Goal: Task Accomplishment & Management: Use online tool/utility

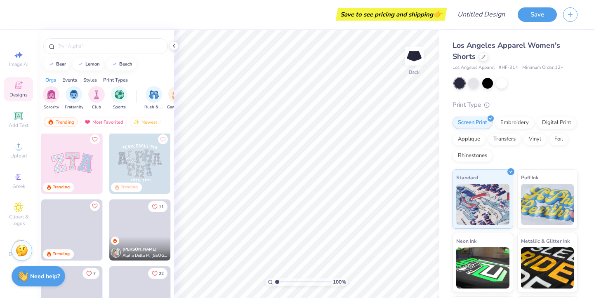
scroll to position [220, 0]
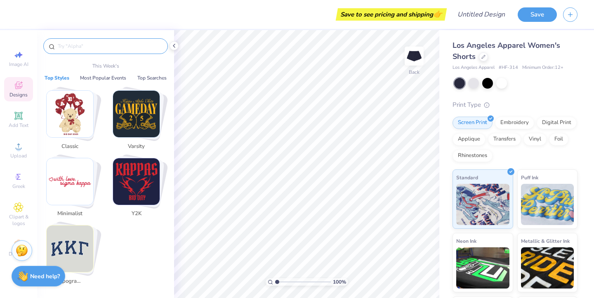
click at [95, 44] on input "text" at bounding box center [110, 46] width 106 height 8
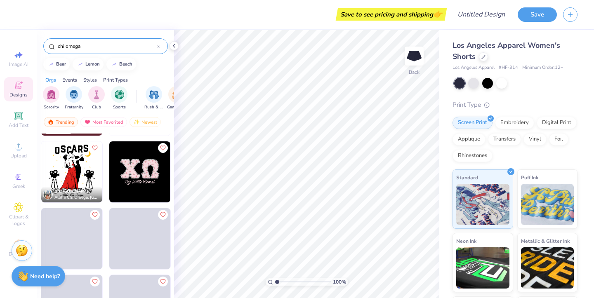
scroll to position [76, 0]
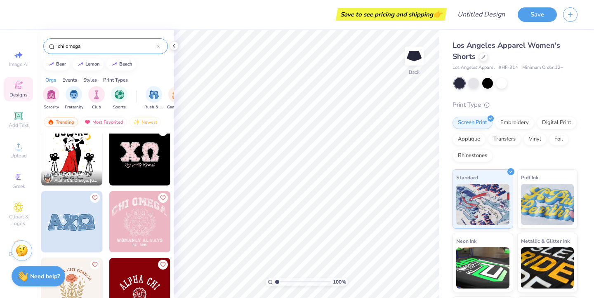
type input "chi omega"
click at [146, 150] on img at bounding box center [139, 154] width 61 height 61
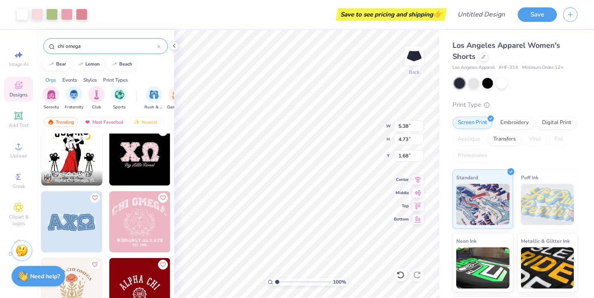
type input "5.38"
type input "4.73"
type input "1.68"
type input "2.79"
type input "2.45"
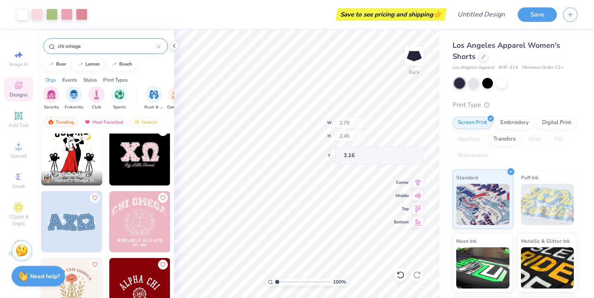
type input "4.25"
type input "2.80"
type input "2.27"
type input "4.36"
click at [512, 123] on div "Embroidery" at bounding box center [514, 121] width 39 height 12
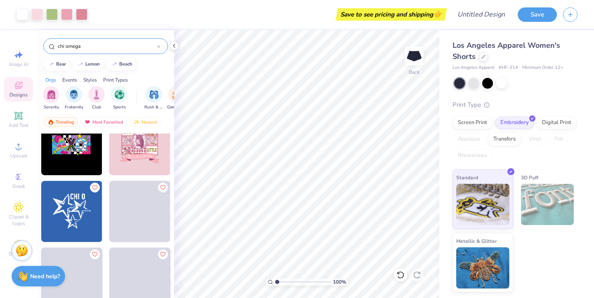
scroll to position [628, 0]
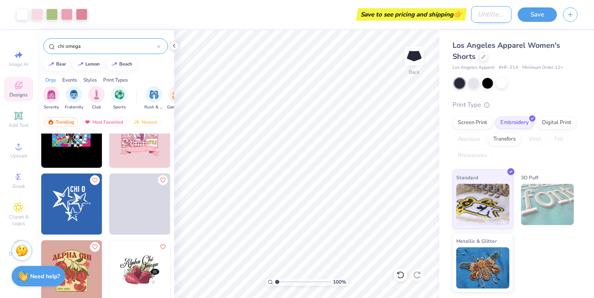
click at [486, 16] on input "Design Title" at bounding box center [491, 14] width 40 height 16
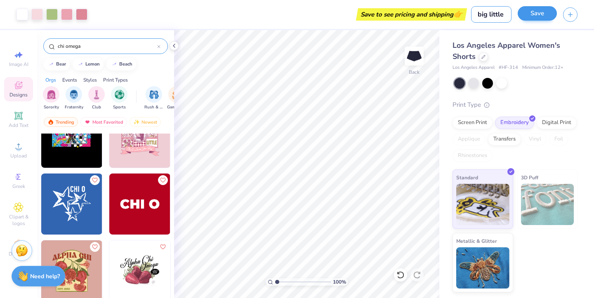
type input "big little"
click at [531, 14] on button "Save" at bounding box center [536, 13] width 39 height 14
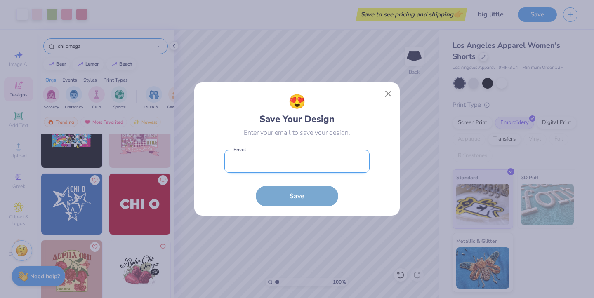
click at [325, 168] on input "email" at bounding box center [296, 161] width 145 height 23
type input "[EMAIL_ADDRESS][DOMAIN_NAME]"
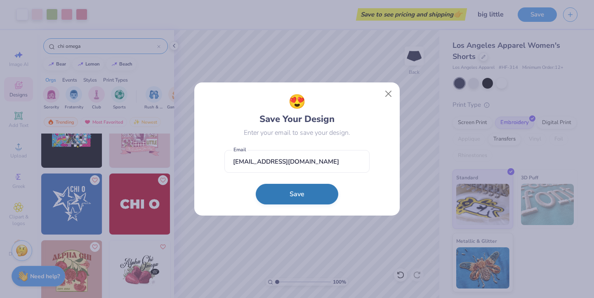
click at [307, 194] on button "Save" at bounding box center [297, 194] width 82 height 21
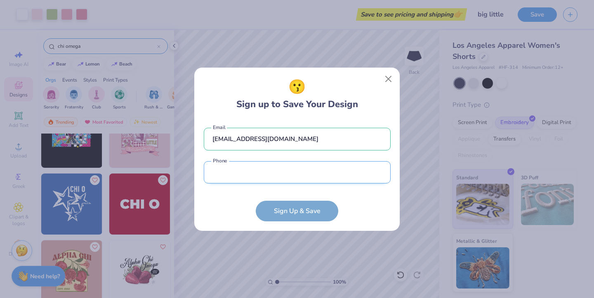
click at [292, 178] on input "tel" at bounding box center [297, 172] width 187 height 23
type input "[PHONE_NUMBER]"
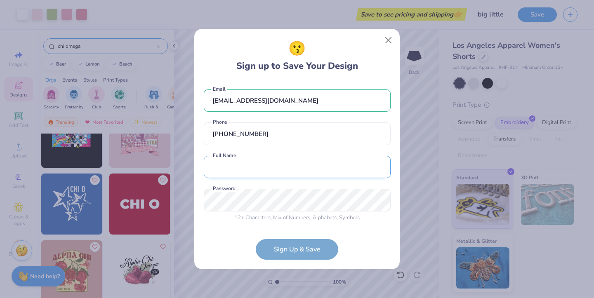
click at [281, 175] on input "text" at bounding box center [297, 167] width 187 height 23
type input "[PERSON_NAME] [PERSON_NAME]"
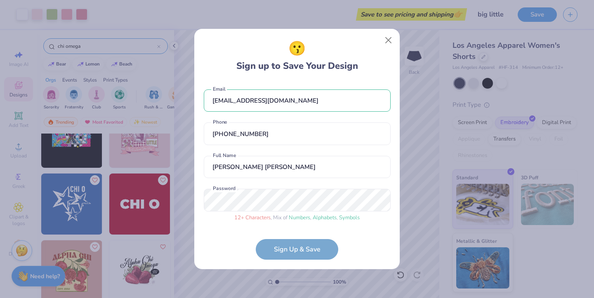
click at [321, 258] on form "[EMAIL_ADDRESS][DOMAIN_NAME] Email [PHONE_NUMBER] Phone [PERSON_NAME] [PERSON_N…" at bounding box center [297, 170] width 187 height 179
click at [317, 249] on form "[EMAIL_ADDRESS][DOMAIN_NAME] Email [PHONE_NUMBER] Phone [PERSON_NAME] [PERSON_N…" at bounding box center [297, 170] width 187 height 179
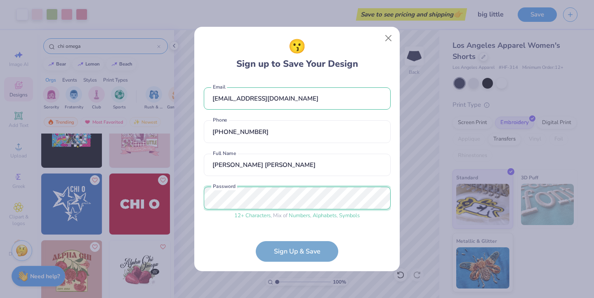
scroll to position [27, 0]
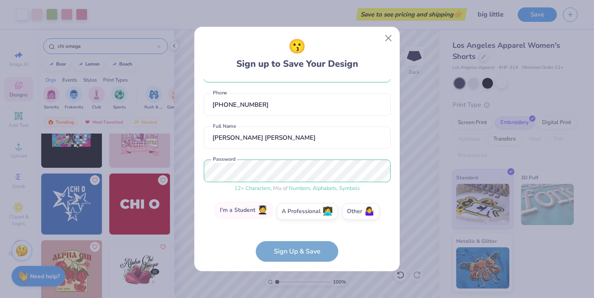
click at [241, 212] on label "I'm a Student 🧑‍🎓" at bounding box center [244, 210] width 58 height 16
click at [294, 238] on input "I'm a Student 🧑‍🎓" at bounding box center [296, 240] width 5 height 5
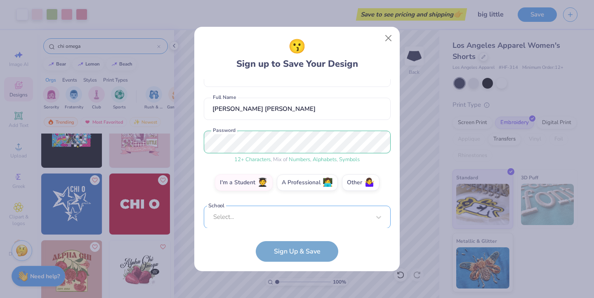
click at [285, 212] on div "Select..." at bounding box center [297, 217] width 187 height 23
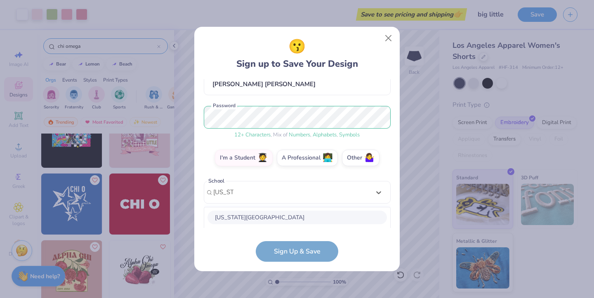
scroll to position [184, 0]
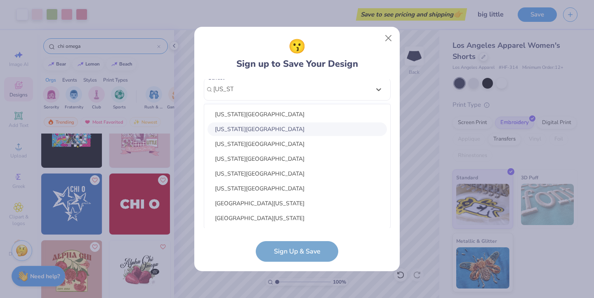
click at [269, 129] on div "[US_STATE][GEOGRAPHIC_DATA]" at bounding box center [296, 129] width 179 height 14
type input "[US_STATE]"
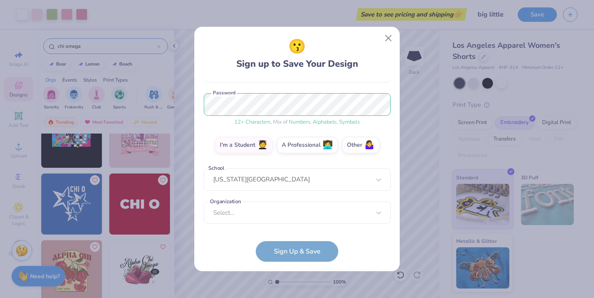
scroll to position [94, 0]
click at [291, 201] on div "[EMAIL_ADDRESS][DOMAIN_NAME] Email [PHONE_NUMBER] Phone [PERSON_NAME] [PERSON_N…" at bounding box center [297, 153] width 187 height 149
click at [292, 216] on div "Select..." at bounding box center [297, 213] width 187 height 23
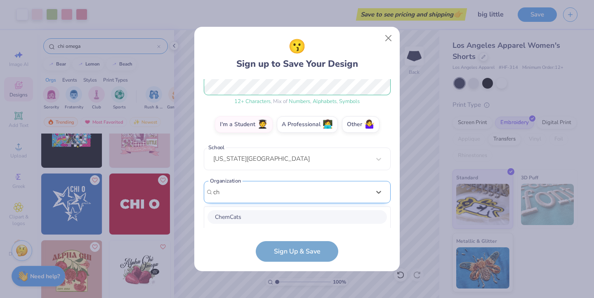
scroll to position [217, 0]
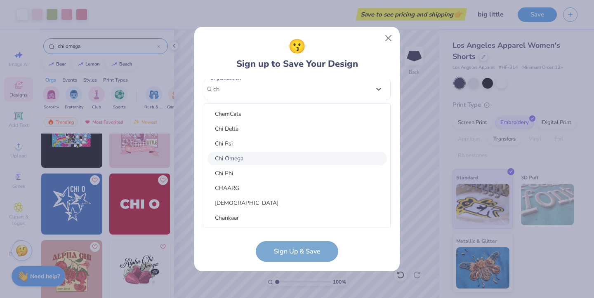
click at [236, 157] on div "Chi Omega" at bounding box center [296, 159] width 179 height 14
type input "ch"
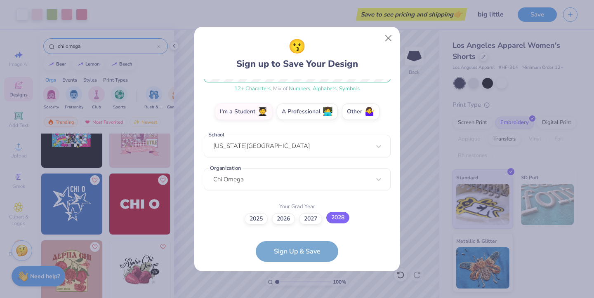
click at [341, 216] on label "2028" at bounding box center [337, 218] width 23 height 12
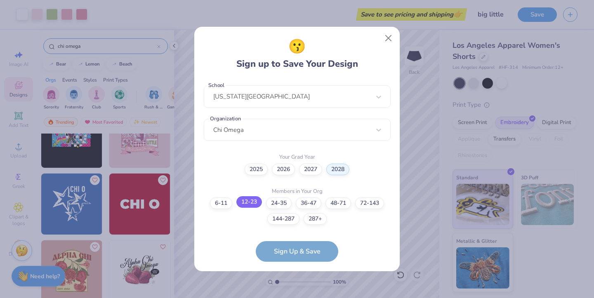
click at [250, 203] on label "12-23" at bounding box center [249, 202] width 26 height 12
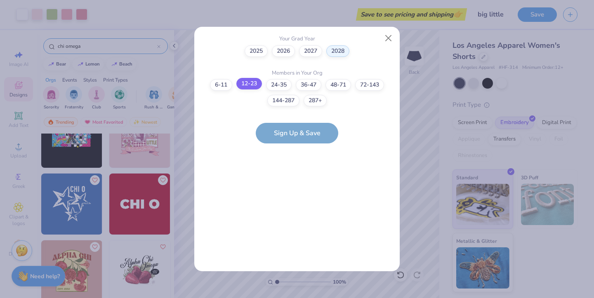
scroll to position [0, 0]
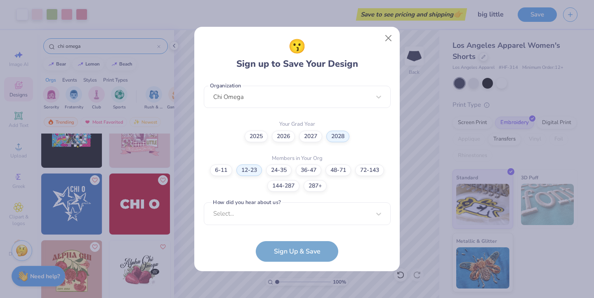
click at [300, 225] on div "[EMAIL_ADDRESS][DOMAIN_NAME] Email [PHONE_NUMBER] Phone [PERSON_NAME] [PERSON_N…" at bounding box center [297, 153] width 187 height 149
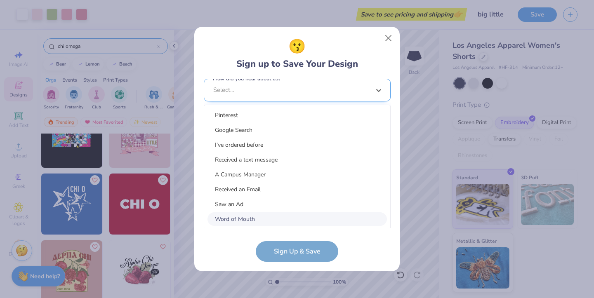
click at [298, 211] on div "option Word of Mouth focused, 8 of 15. 15 results available. Use Up and Down to…" at bounding box center [297, 154] width 187 height 150
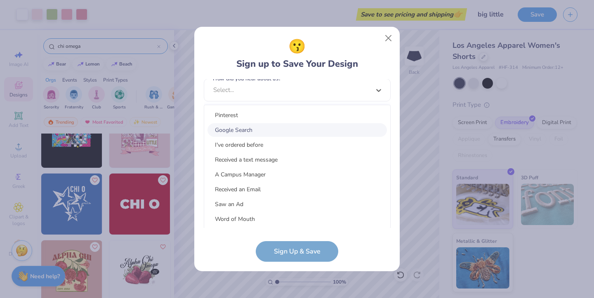
click at [273, 125] on div "Google Search" at bounding box center [296, 130] width 179 height 14
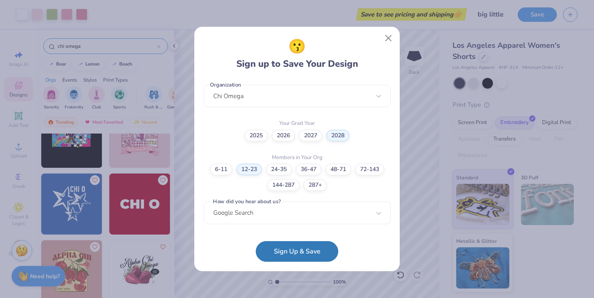
scroll to position [209, 0]
click at [294, 253] on button "Sign Up & Save" at bounding box center [297, 249] width 82 height 21
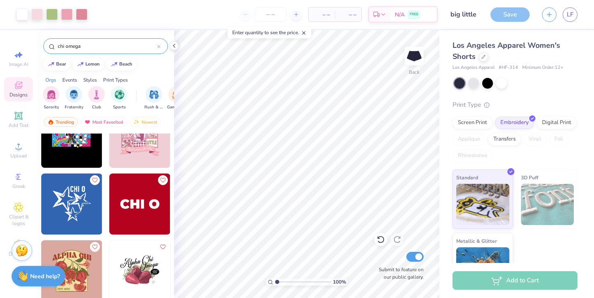
click at [547, 15] on icon "button" at bounding box center [548, 14] width 7 height 7
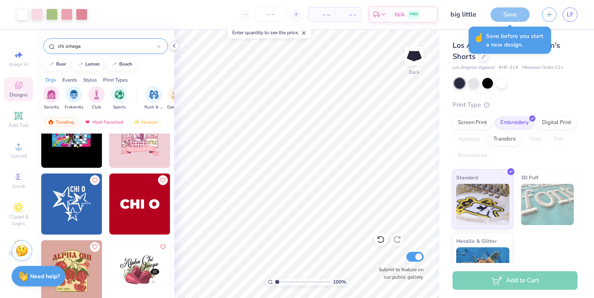
scroll to position [29, 0]
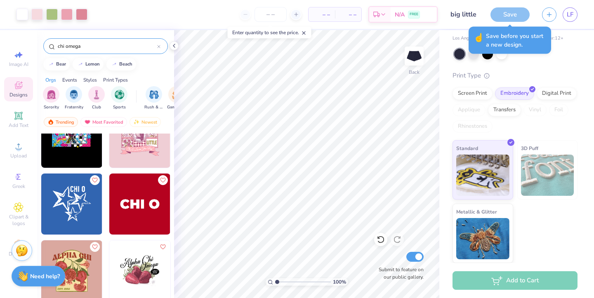
click at [516, 10] on div "Save" at bounding box center [509, 14] width 39 height 14
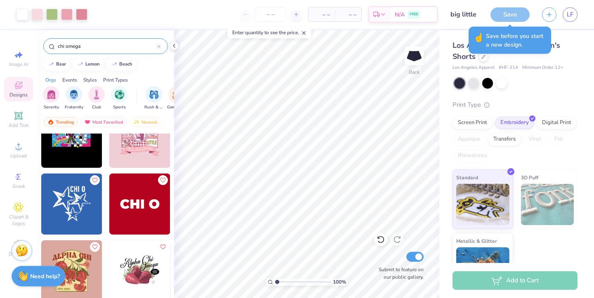
click at [509, 14] on div "Save" at bounding box center [509, 14] width 39 height 14
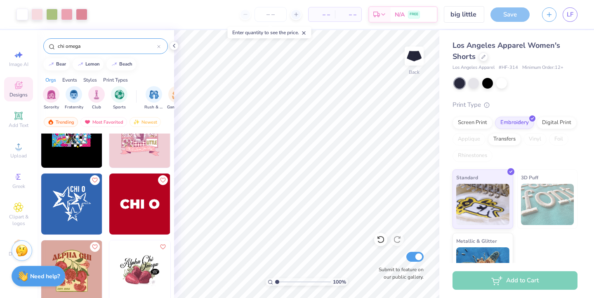
click at [502, 11] on div "Save" at bounding box center [509, 14] width 39 height 14
click at [244, 16] on div at bounding box center [270, 14] width 62 height 15
click at [298, 15] on icon at bounding box center [296, 15] width 6 height 6
type input "12"
click at [246, 17] on div "12" at bounding box center [270, 14] width 62 height 15
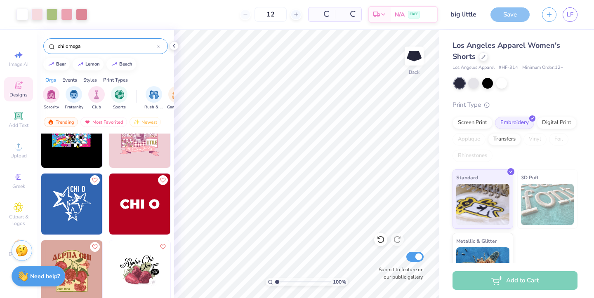
click at [245, 12] on div "12" at bounding box center [270, 14] width 62 height 15
click at [62, 206] on img at bounding box center [71, 204] width 61 height 61
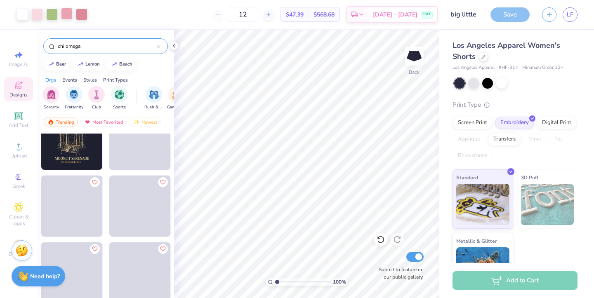
scroll to position [1033, 0]
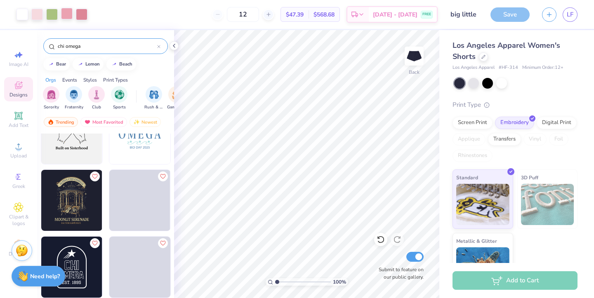
click at [66, 11] on div at bounding box center [67, 14] width 12 height 12
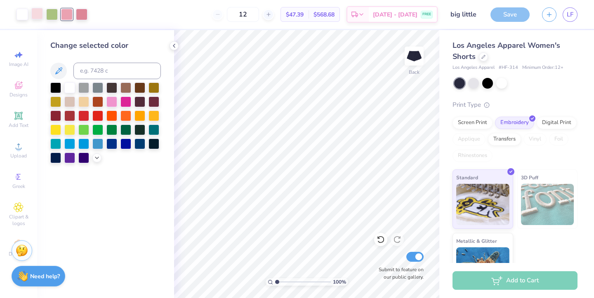
click at [36, 12] on div at bounding box center [37, 14] width 12 height 12
click at [570, 16] on span "LF" at bounding box center [569, 14] width 7 height 9
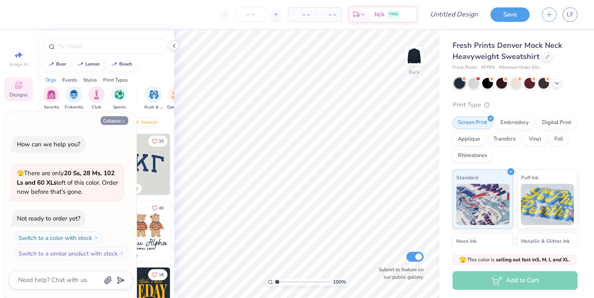
click at [124, 120] on polyline "button" at bounding box center [123, 120] width 2 height 1
type textarea "x"
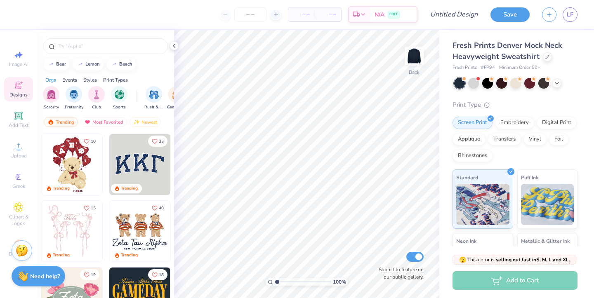
click at [135, 159] on img at bounding box center [139, 164] width 61 height 61
click at [97, 47] on input "text" at bounding box center [110, 46] width 106 height 8
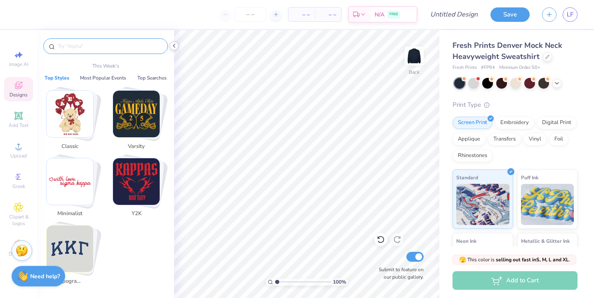
click at [171, 44] on icon at bounding box center [174, 45] width 7 height 7
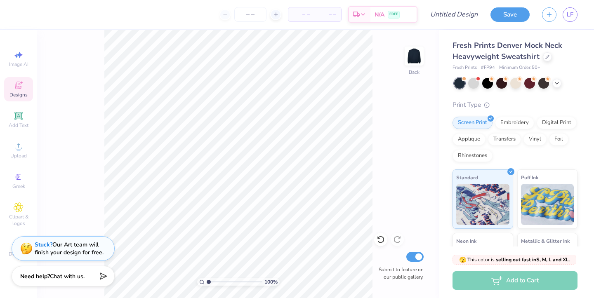
click at [19, 94] on span "Designs" at bounding box center [18, 95] width 18 height 7
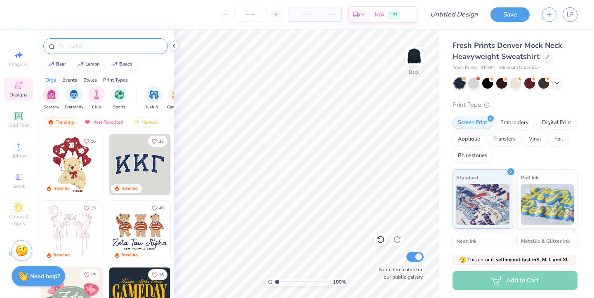
click at [91, 42] on input "text" at bounding box center [110, 46] width 106 height 8
type input "chi omega"
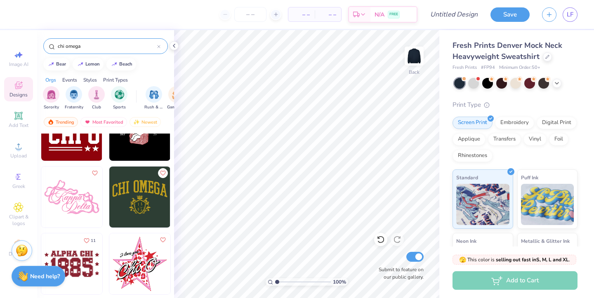
scroll to position [2440, 0]
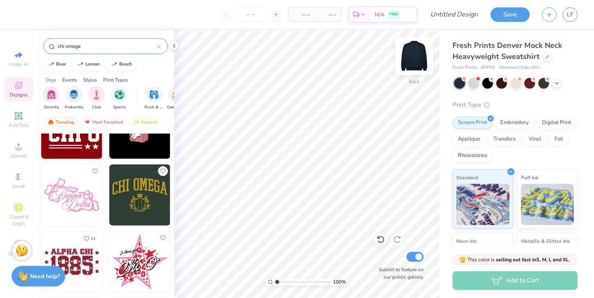
click at [417, 54] on img at bounding box center [413, 56] width 33 height 33
